Goal: Information Seeking & Learning: Learn about a topic

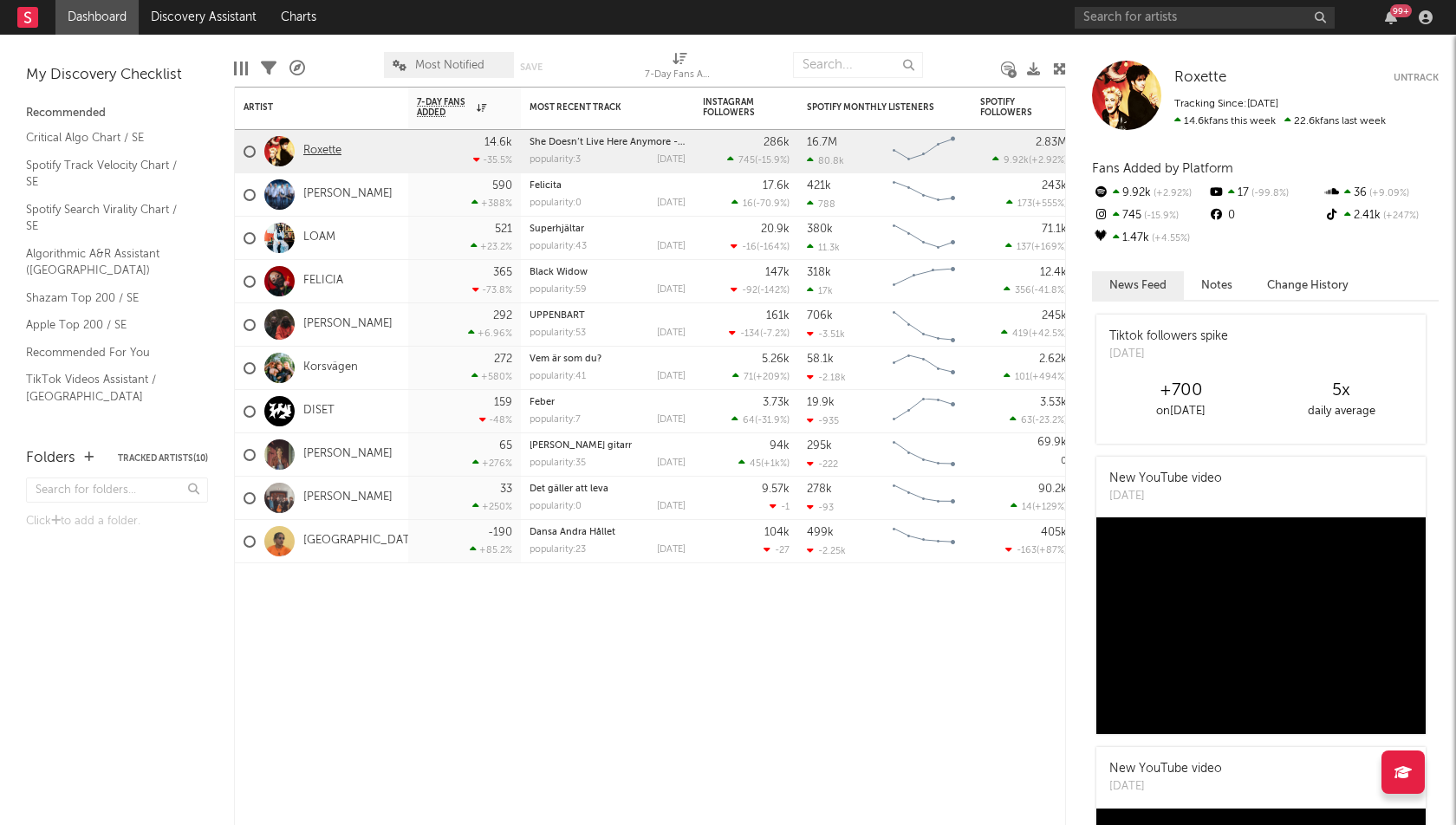
click at [329, 148] on link "Roxette" at bounding box center [322, 152] width 38 height 15
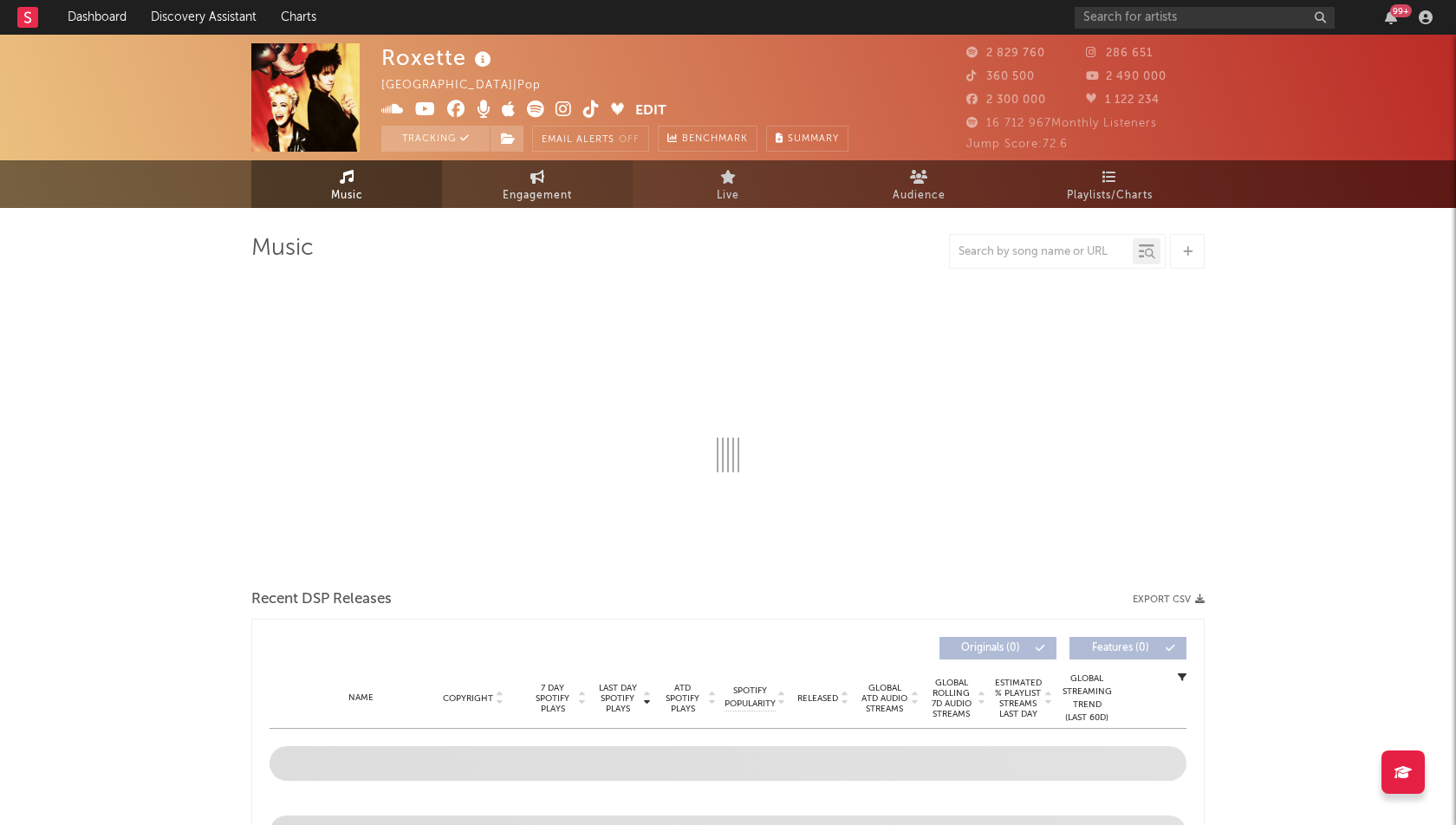
select select "6m"
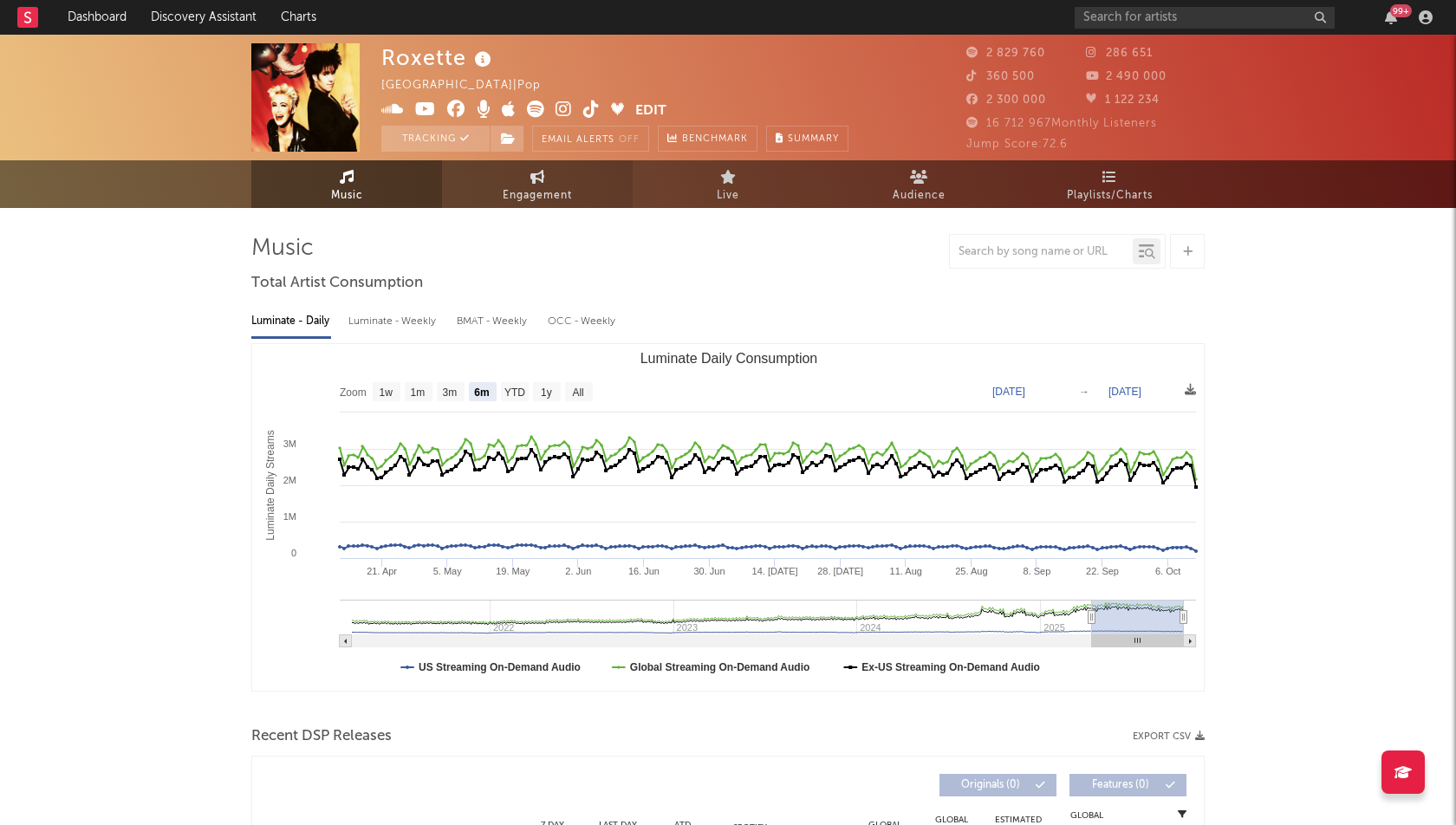
select select "6m"
click at [557, 198] on span "Engagement" at bounding box center [537, 196] width 69 height 21
select select "1w"
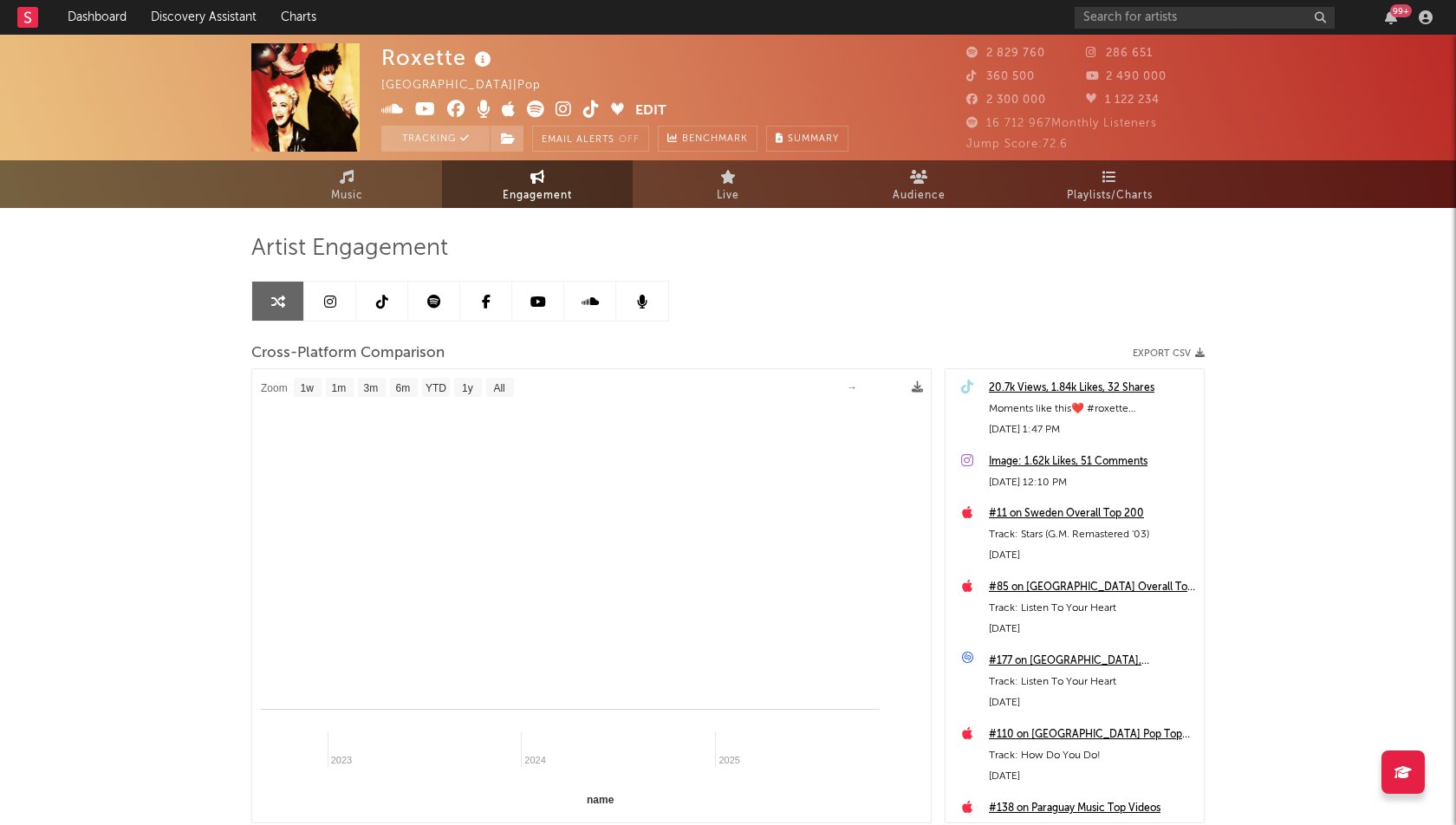
select select "1m"
